Goal: Navigation & Orientation: Find specific page/section

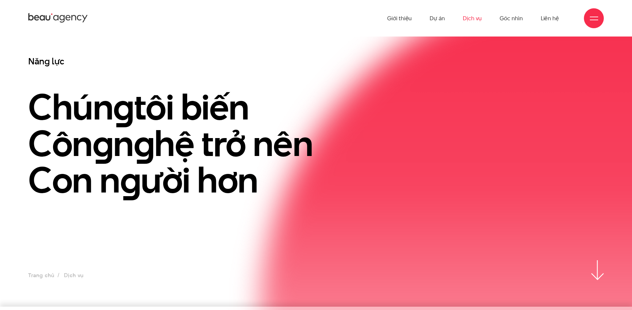
click at [68, 273] on ul "Trang chủ Dịch vụ" at bounding box center [55, 275] width 55 height 9
click at [36, 276] on link "Trang chủ" at bounding box center [41, 275] width 26 height 8
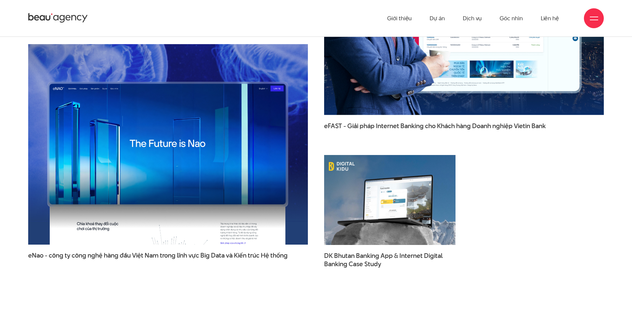
scroll to position [912, 0]
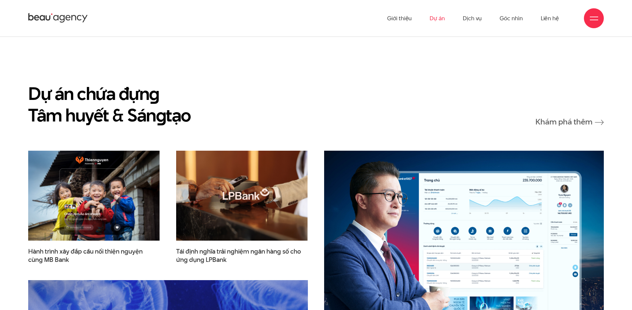
click at [439, 20] on link "Dự án" at bounding box center [436, 18] width 15 height 36
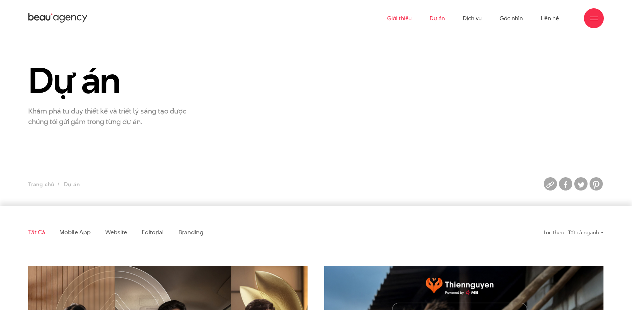
click at [405, 16] on link "Giới thiệu" at bounding box center [399, 18] width 25 height 36
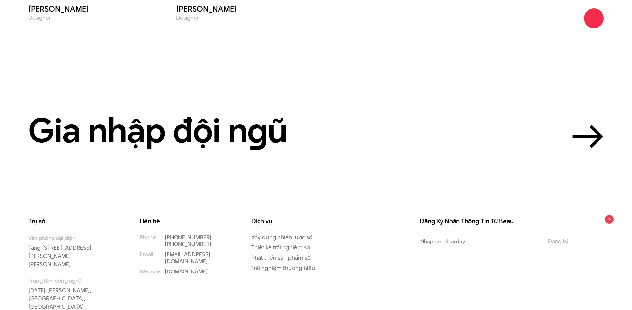
scroll to position [3036, 0]
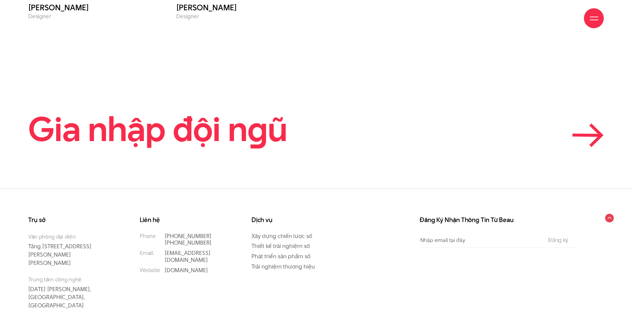
click at [201, 111] on h2 "Gia nhập đội n g ũ" at bounding box center [157, 129] width 259 height 36
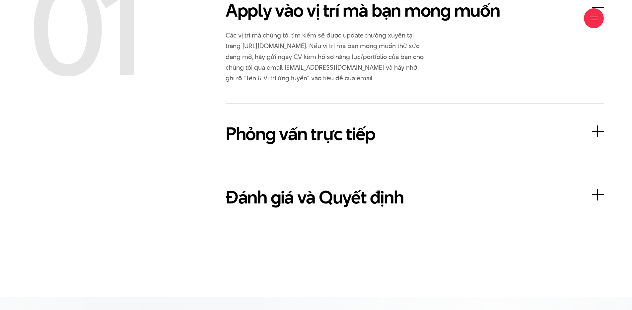
scroll to position [1621, 0]
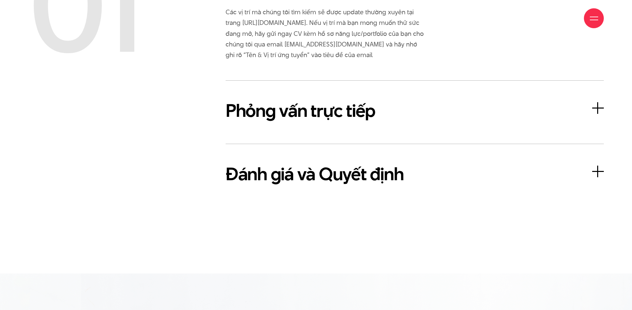
click at [377, 165] on h3 "Đánh giá và Quyết định" at bounding box center [414, 174] width 378 height 27
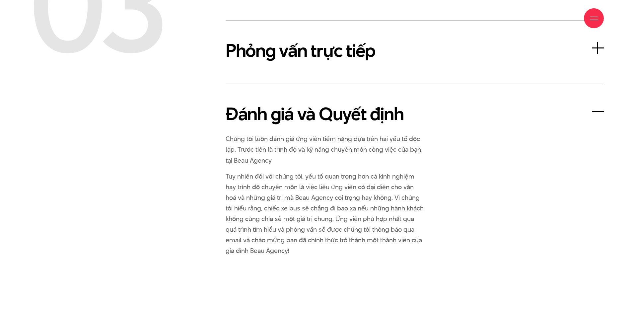
click at [320, 47] on h3 "Phỏng vấn trực tiếp" at bounding box center [414, 50] width 378 height 27
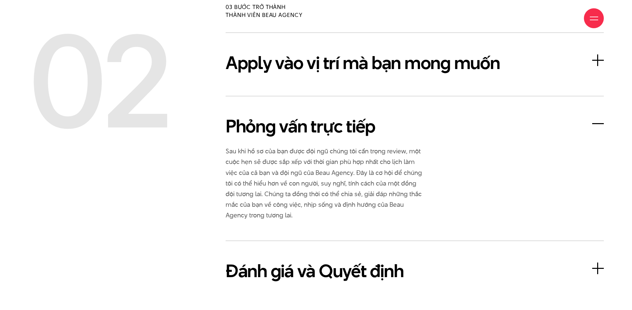
scroll to position [1478, 0]
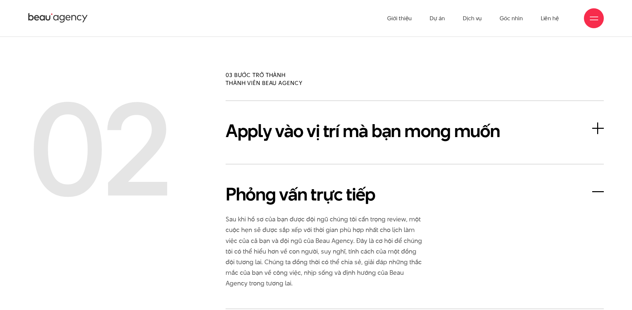
click at [348, 128] on h3 "Apply vào vị trí mà bạn mong muốn" at bounding box center [414, 130] width 378 height 27
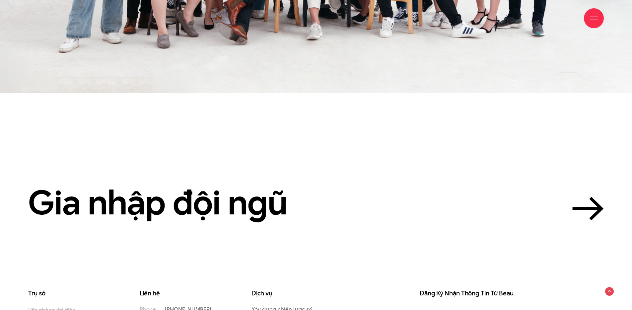
scroll to position [2226, 0]
